Goal: Navigation & Orientation: Find specific page/section

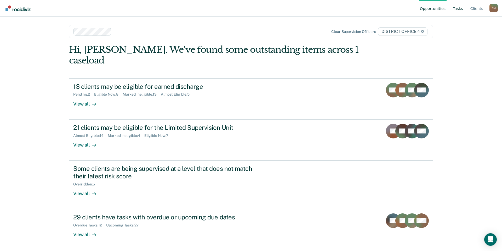
click at [463, 8] on link "Tasks" at bounding box center [458, 8] width 12 height 17
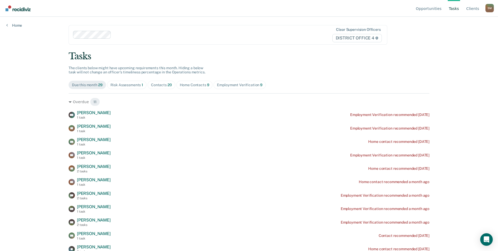
click at [191, 84] on div "Home Contacts 9" at bounding box center [195, 85] width 30 height 4
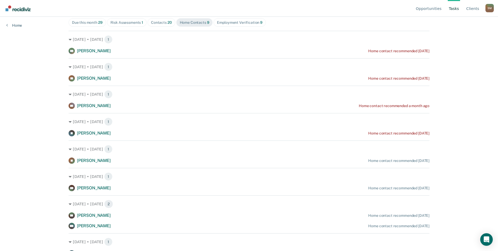
scroll to position [68, 0]
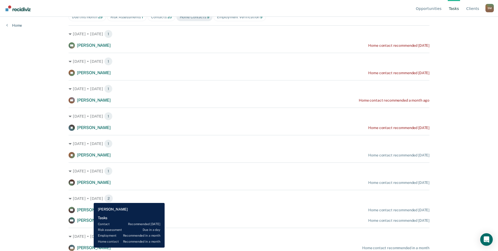
click at [90, 248] on span "Hector Cortes" at bounding box center [94, 248] width 34 height 5
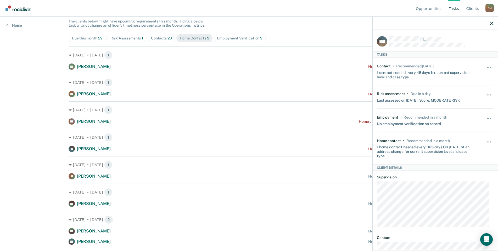
scroll to position [0, 0]
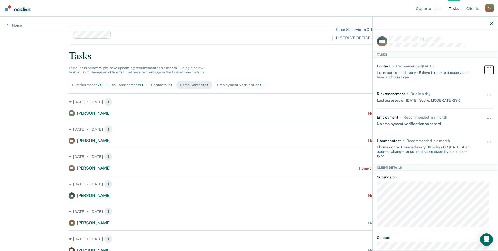
click at [487, 67] on span "button" at bounding box center [487, 67] width 1 height 1
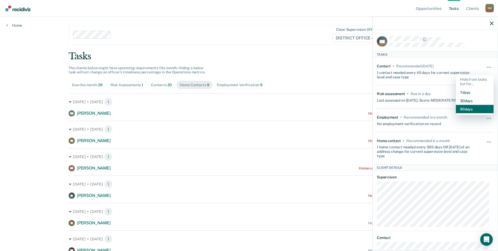
click at [461, 107] on button "90 days" at bounding box center [475, 109] width 38 height 8
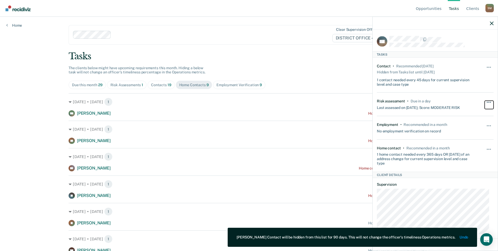
click at [488, 102] on button "button" at bounding box center [488, 105] width 9 height 8
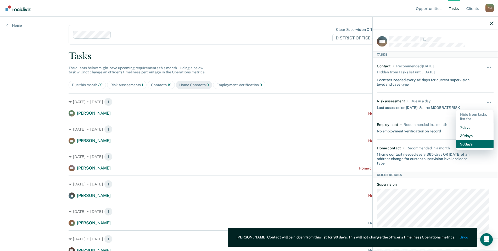
click at [471, 146] on button "90 days" at bounding box center [475, 144] width 38 height 8
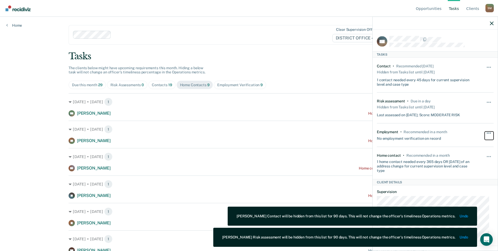
click at [484, 132] on button "button" at bounding box center [488, 136] width 9 height 8
click at [477, 177] on button "90 days" at bounding box center [475, 175] width 38 height 8
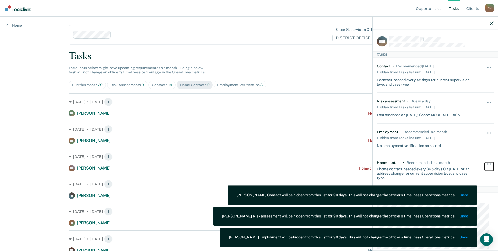
click at [484, 163] on button "button" at bounding box center [488, 166] width 9 height 8
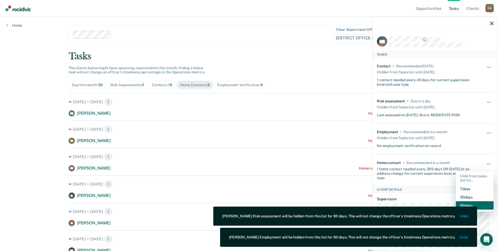
click at [479, 203] on button "90 days" at bounding box center [475, 206] width 38 height 8
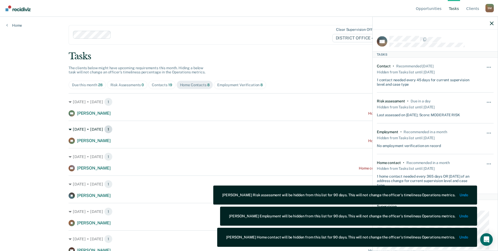
click at [320, 126] on div "Aug. 19 • Tuesday 1" at bounding box center [249, 129] width 361 height 8
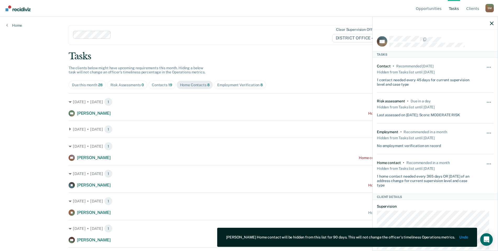
click at [494, 24] on div at bounding box center [434, 23] width 125 height 13
click at [493, 23] on div at bounding box center [434, 23] width 125 height 13
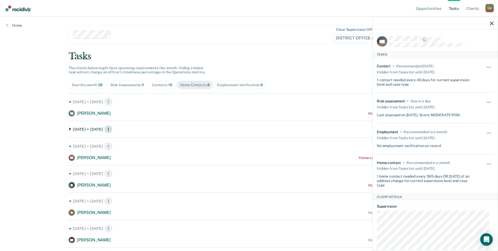
click at [69, 129] on icon at bounding box center [70, 129] width 3 height 3
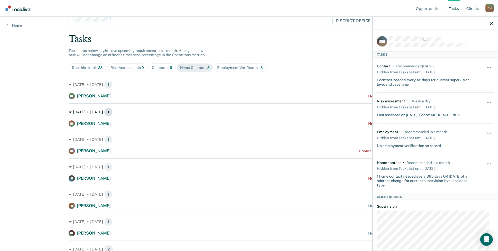
scroll to position [41, 0]
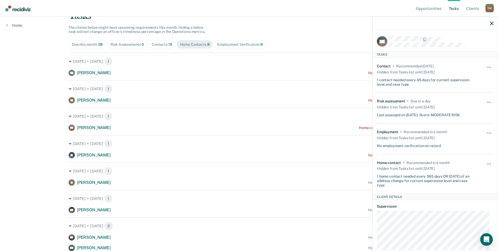
click at [162, 43] on div "Contacts 19" at bounding box center [162, 44] width 20 height 4
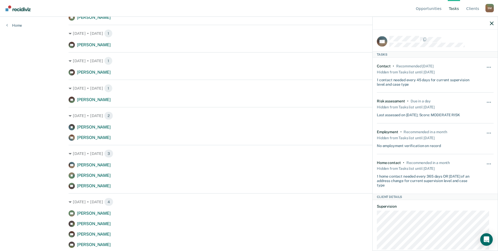
scroll to position [110, 0]
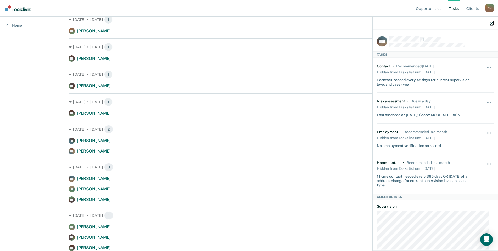
click at [491, 23] on icon "button" at bounding box center [492, 23] width 4 height 4
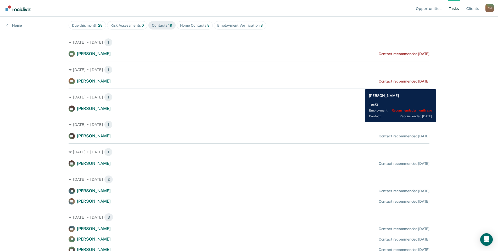
scroll to position [0, 0]
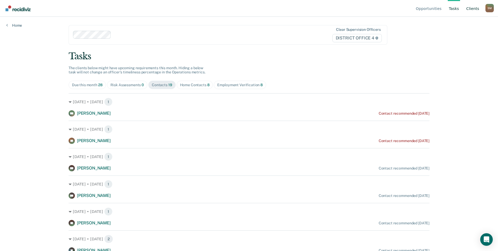
click at [472, 8] on link "Client s" at bounding box center [472, 8] width 15 height 17
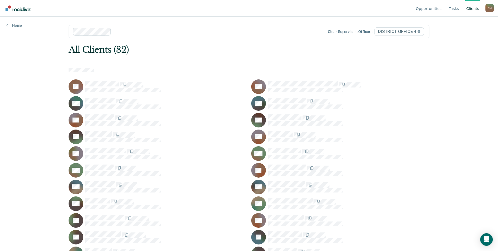
click at [475, 9] on link "Client s" at bounding box center [472, 8] width 15 height 17
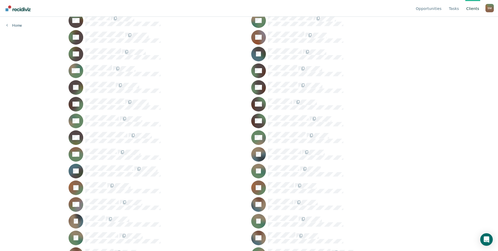
scroll to position [183, 0]
click at [436, 10] on link "Opportunities" at bounding box center [429, 8] width 28 height 17
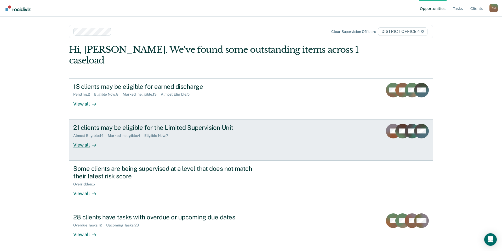
click at [182, 124] on div "21 clients may be eligible for the Limited Supervision Unit" at bounding box center [165, 128] width 184 height 8
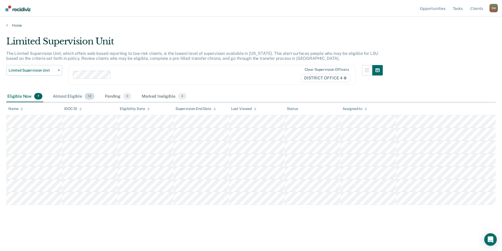
click at [77, 96] on div "Almost Eligible 14" at bounding box center [74, 97] width 44 height 12
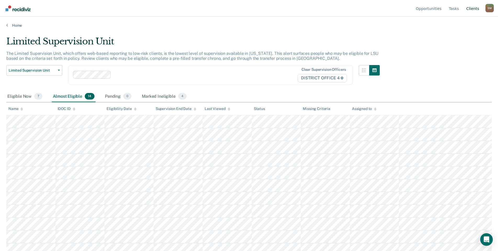
click at [476, 9] on link "Client s" at bounding box center [472, 8] width 15 height 17
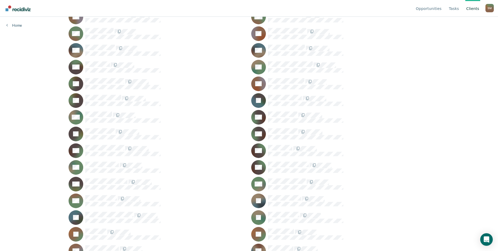
scroll to position [131, 0]
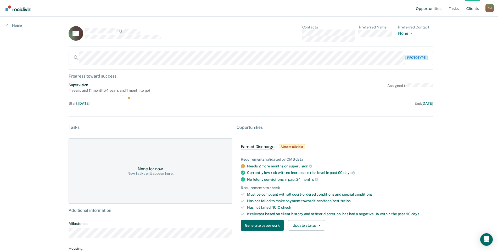
click at [431, 9] on link "Opportunities" at bounding box center [429, 8] width 28 height 17
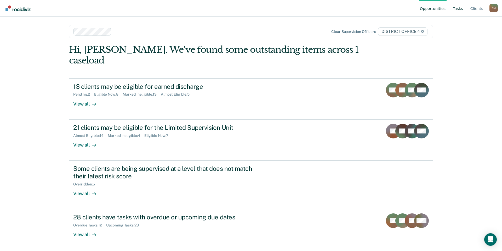
click at [462, 8] on link "Tasks" at bounding box center [458, 8] width 12 height 17
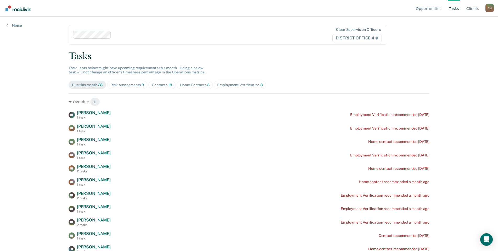
click at [227, 84] on div "Employment Verification 8" at bounding box center [240, 85] width 46 height 4
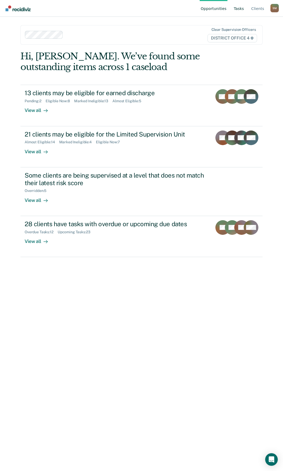
click at [241, 8] on link "Tasks" at bounding box center [238, 8] width 12 height 17
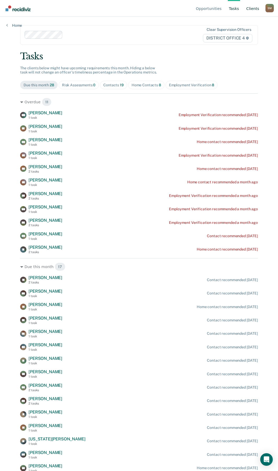
click at [253, 9] on link "Client s" at bounding box center [252, 8] width 15 height 17
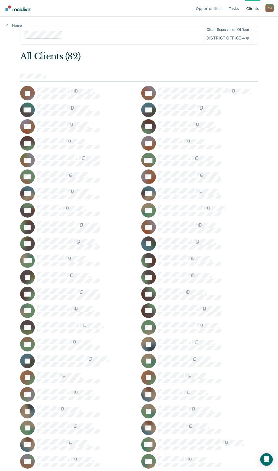
drag, startPoint x: 77, startPoint y: 159, endPoint x: 46, endPoint y: 166, distance: 31.2
click at [46, 166] on div "RB" at bounding box center [78, 160] width 117 height 15
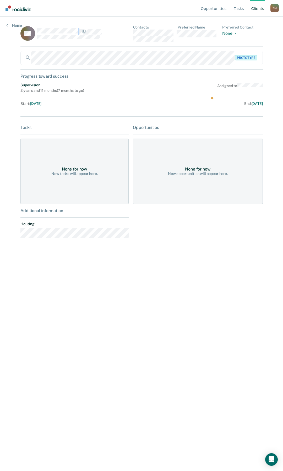
drag, startPoint x: 79, startPoint y: 31, endPoint x: 37, endPoint y: 29, distance: 42.2
click at [37, 29] on div "RB" at bounding box center [74, 33] width 108 height 17
copy div
click at [257, 8] on link "Client s" at bounding box center [257, 8] width 15 height 17
